Goal: Task Accomplishment & Management: Manage account settings

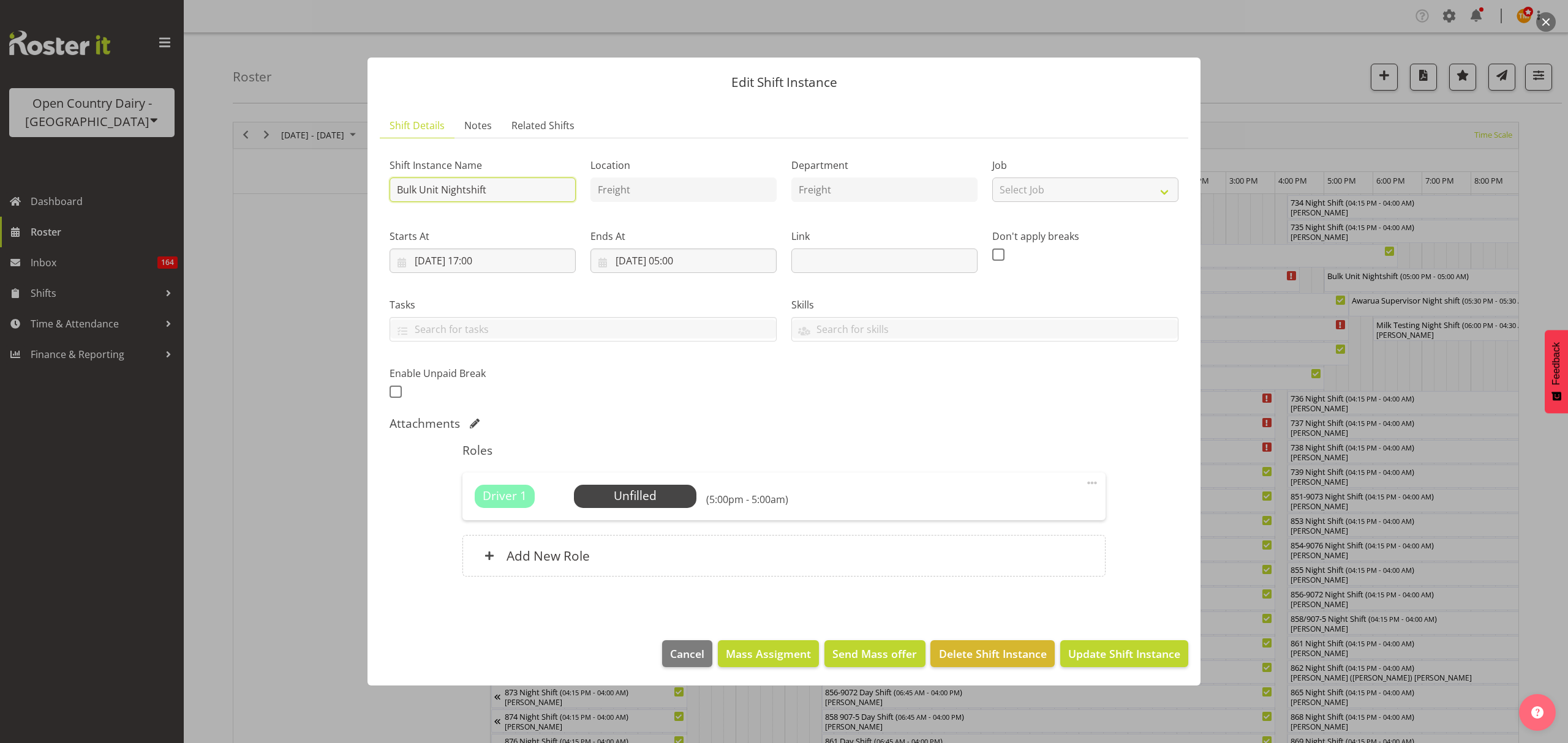
click at [493, 180] on input "Bulk Unit Nightshift" at bounding box center [482, 189] width 186 height 24
click at [536, 288] on div "Tasks" at bounding box center [583, 314] width 402 height 68
click at [530, 185] on input "Bulk Unit Nightshift" at bounding box center [482, 189] width 186 height 24
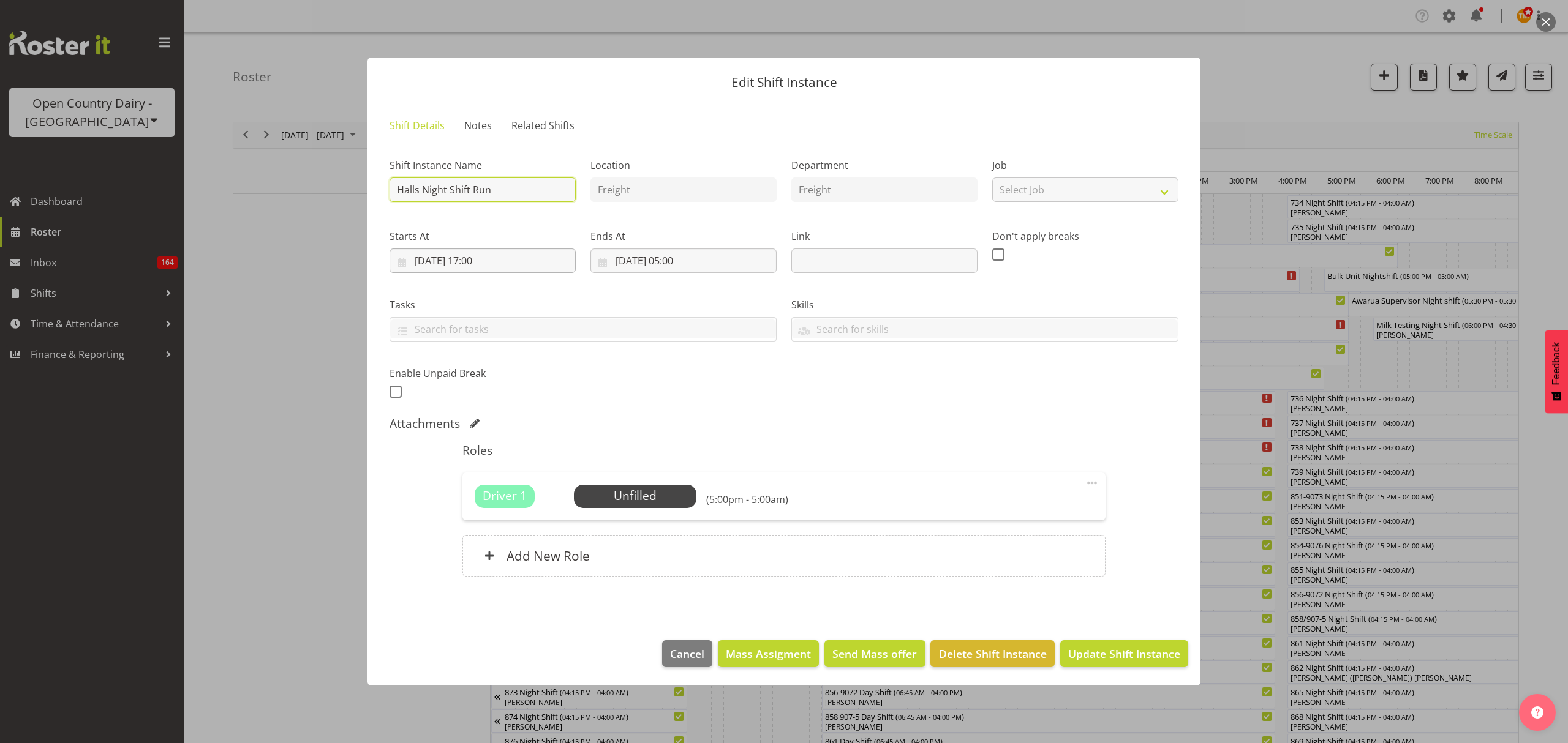
type input "Halls Night Shift Run"
click at [429, 262] on input "[DATE] 17:00" at bounding box center [482, 260] width 186 height 24
click at [490, 526] on select "00 01 02 03 04 05 06 07 08 09 10 11 12 13 14 15 16 17 18 19 20 21 22 23" at bounding box center [483, 521] width 28 height 24
select select "15"
click at [469, 509] on select "00 01 02 03 04 05 06 07 08 09 10 11 12 13 14 15 16 17 18 19 20 21 22 23" at bounding box center [483, 521] width 28 height 24
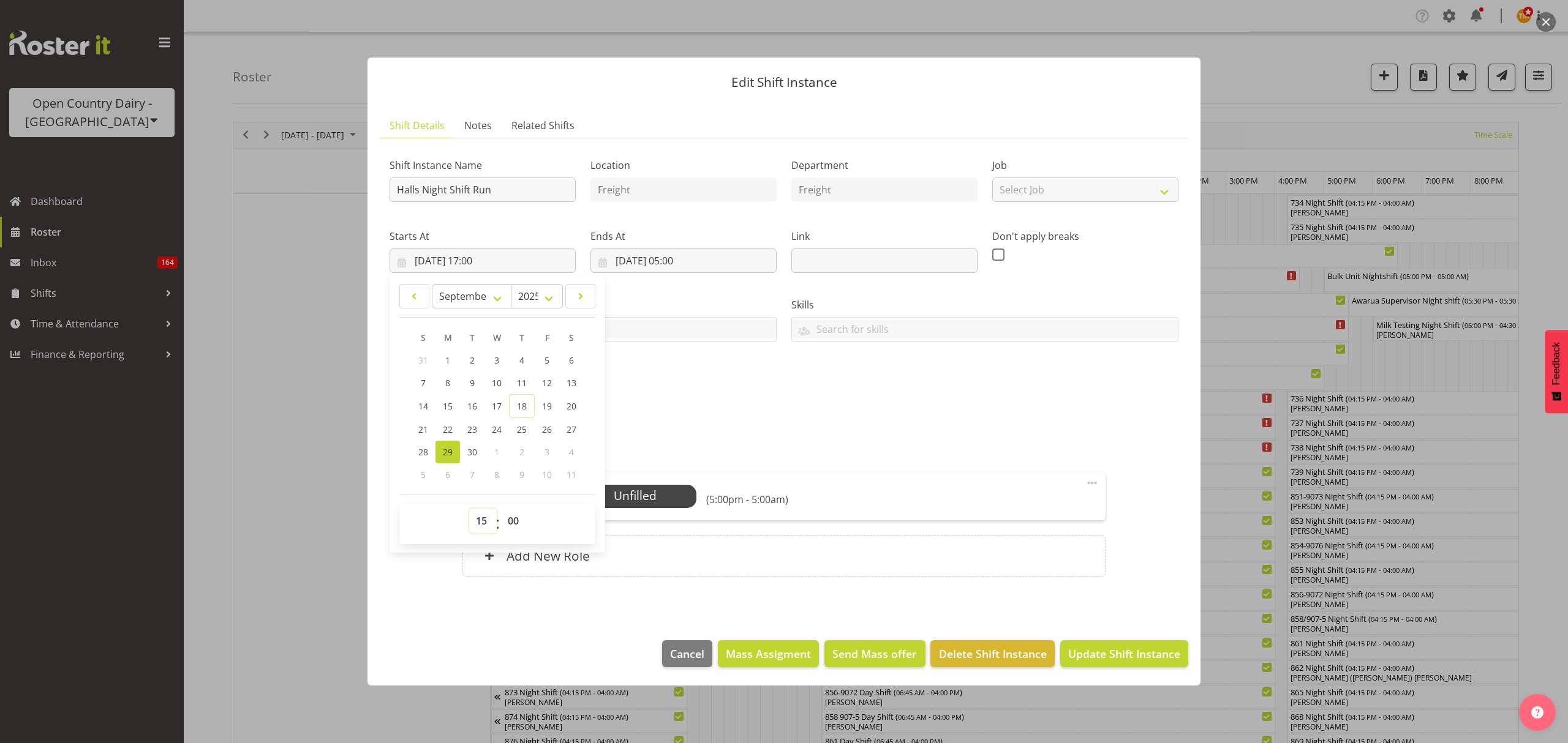
type input "[DATE] 15:00"
click at [679, 260] on input "[DATE] 05:00" at bounding box center [683, 260] width 186 height 24
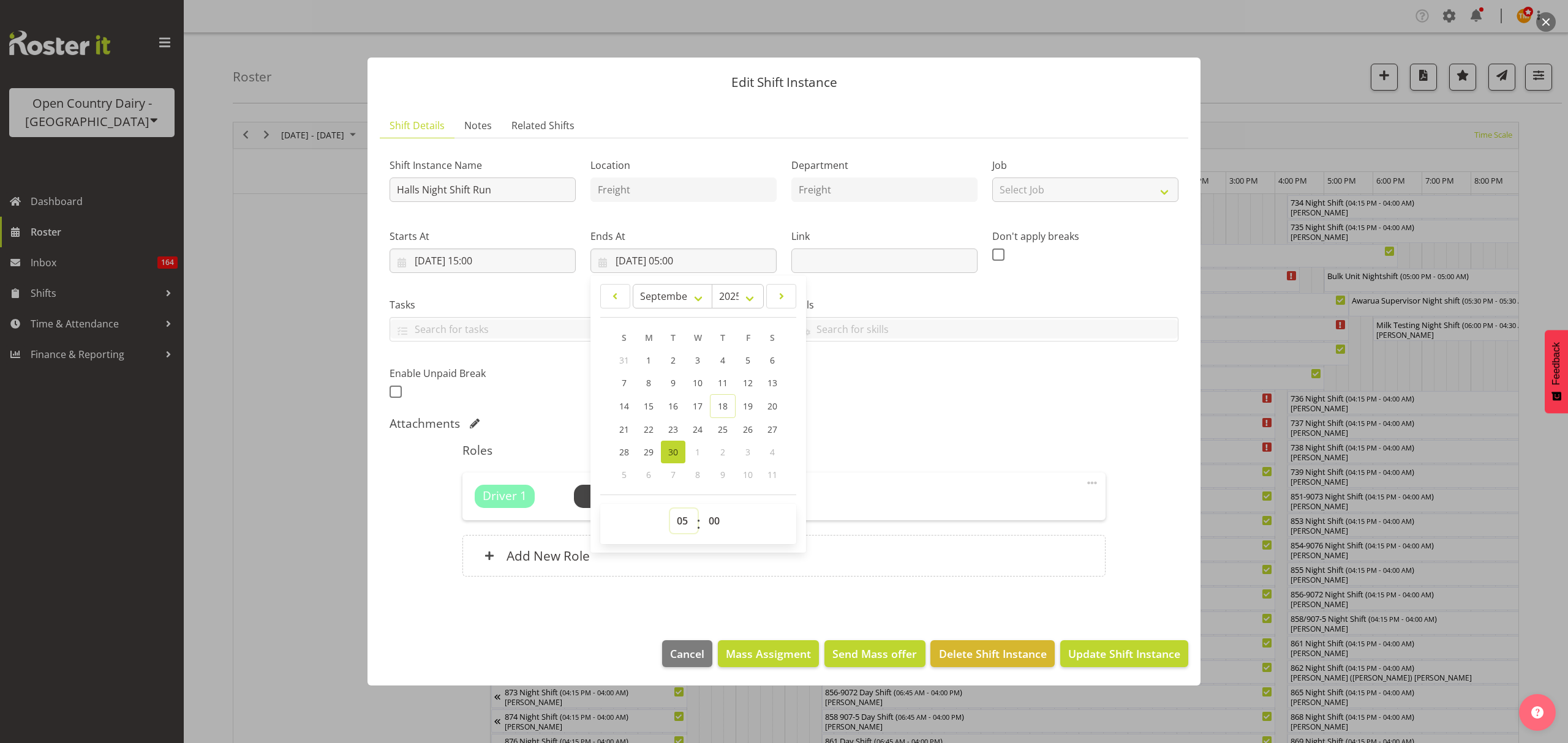
click at [684, 517] on select "00 01 02 03 04 05 06 07 08 09 10 11 12 13 14 15 16 17 18 19 20 21 22 23" at bounding box center [684, 521] width 28 height 24
select select "3"
click at [670, 509] on select "00 01 02 03 04 05 06 07 08 09 10 11 12 13 14 15 16 17 18 19 20 21 22 23" at bounding box center [684, 521] width 28 height 24
type input "[DATE] 03:00"
click at [965, 422] on div "Attachments" at bounding box center [784, 424] width 789 height 15
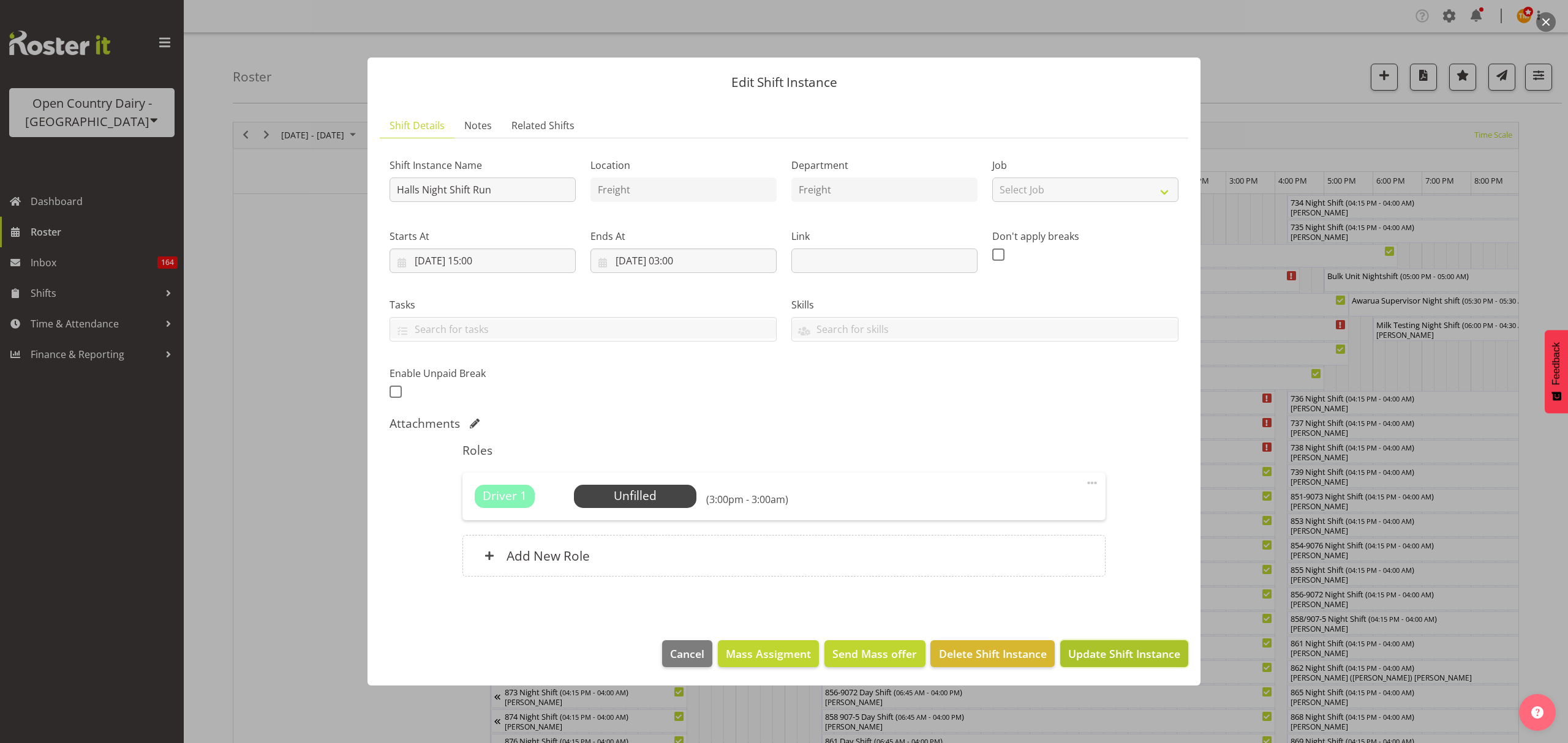
click at [1137, 650] on span "Update Shift Instance" at bounding box center [1124, 653] width 112 height 16
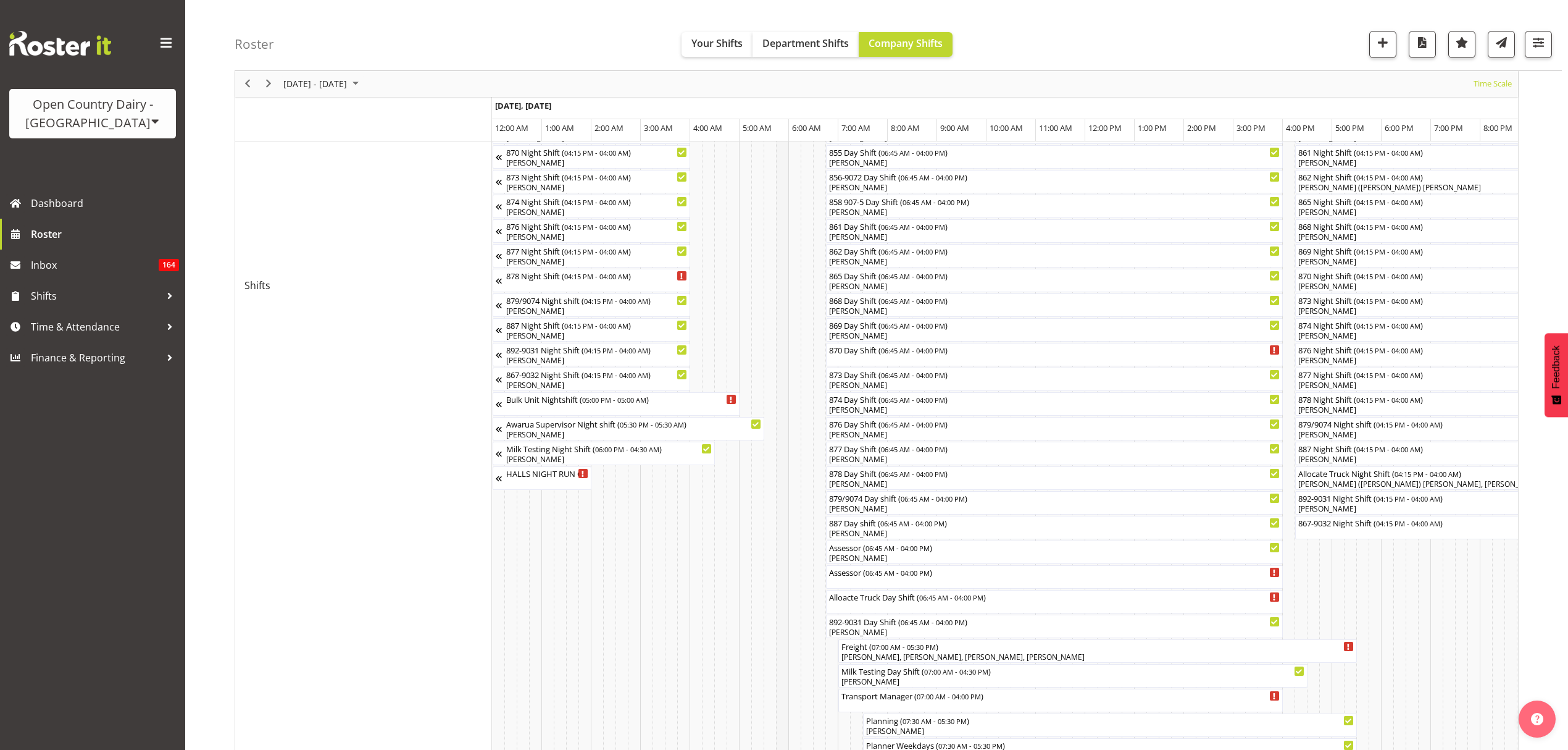
scroll to position [401, 0]
